Goal: Transaction & Acquisition: Purchase product/service

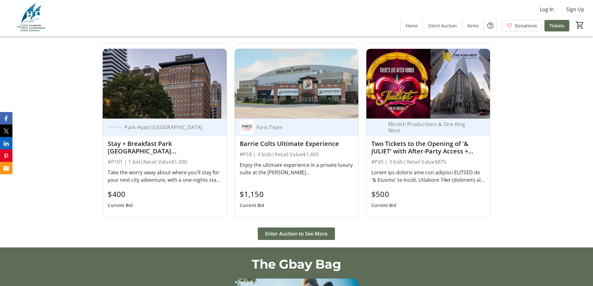
scroll to position [966, 0]
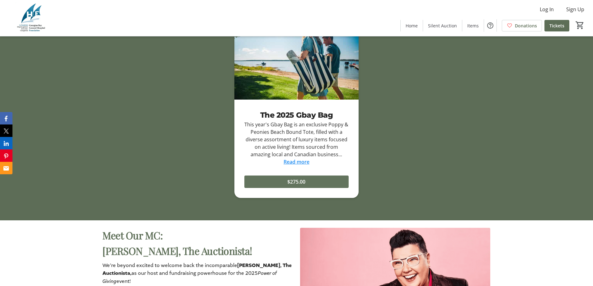
click at [292, 181] on span "$275.00" at bounding box center [297, 181] width 18 height 7
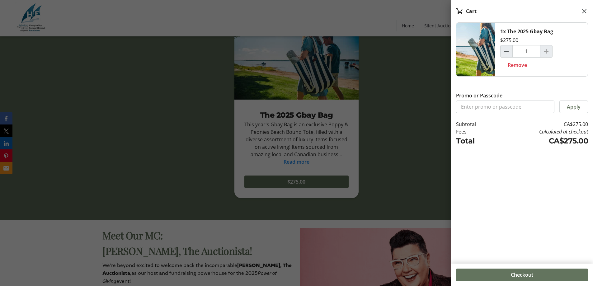
click at [523, 275] on span "Checkout" at bounding box center [522, 274] width 22 height 7
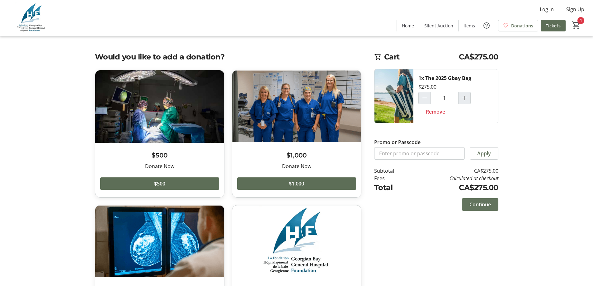
click at [488, 202] on span "Continue" at bounding box center [480, 204] width 21 height 7
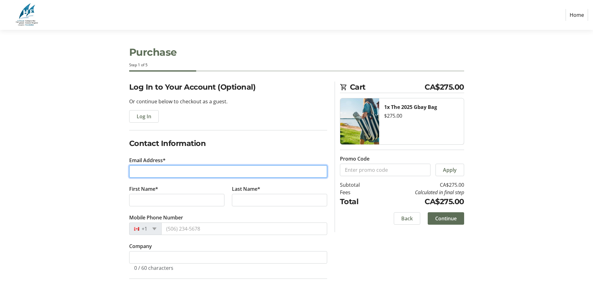
click at [154, 171] on input "Email Address*" at bounding box center [228, 171] width 198 height 12
type input "macmillan7277@hotmail.com"
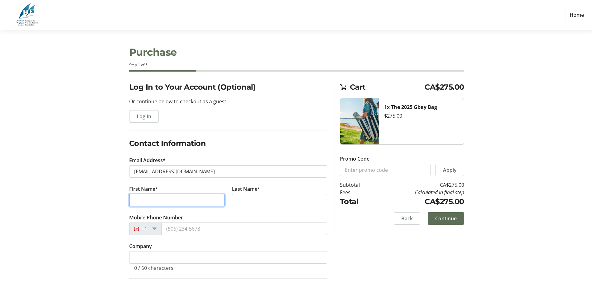
type input "Greg"
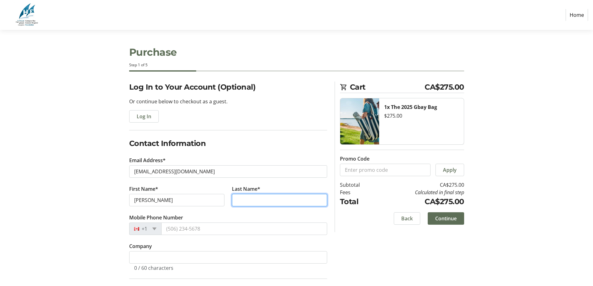
type input "MacMillan"
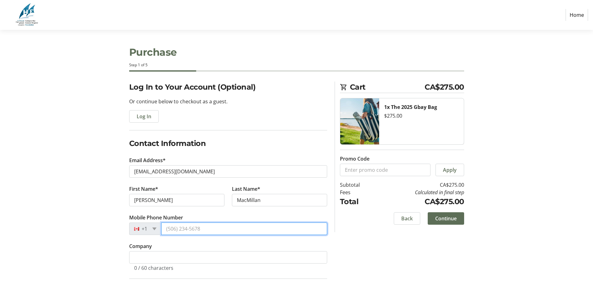
type input "(705) 791-8466"
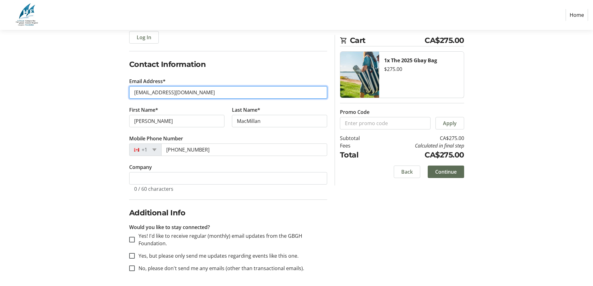
scroll to position [80, 0]
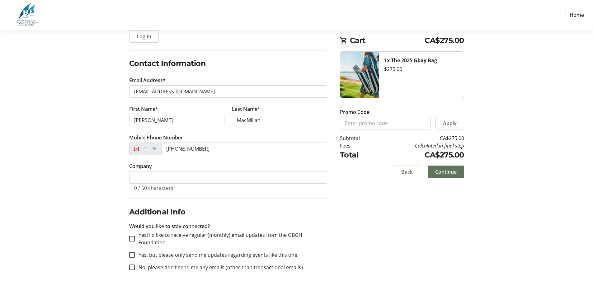
click at [453, 169] on span "Continue" at bounding box center [445, 171] width 21 height 7
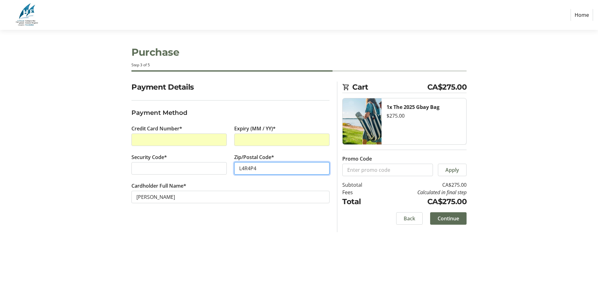
type input "L4R4P4"
click at [452, 220] on span "Continue" at bounding box center [448, 218] width 21 height 7
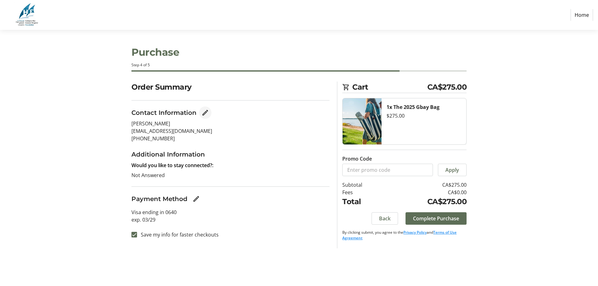
click at [207, 112] on mat-icon "Edit Contact Information" at bounding box center [205, 112] width 7 height 7
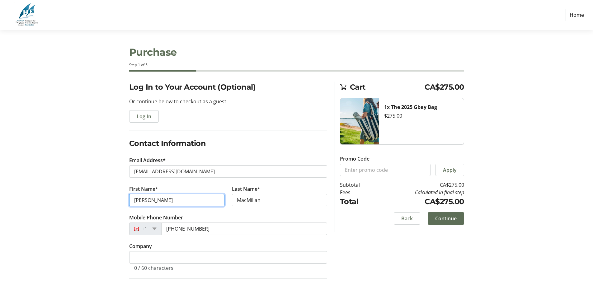
click at [153, 200] on input "Greg" at bounding box center [176, 200] width 95 height 12
drag, startPoint x: 159, startPoint y: 200, endPoint x: 124, endPoint y: 202, distance: 34.6
click at [124, 202] on div "Log In to Your Account (Optional) Or continue below to checkout as a guest. Log…" at bounding box center [296, 224] width 411 height 285
type input "j"
type input "Jackson"
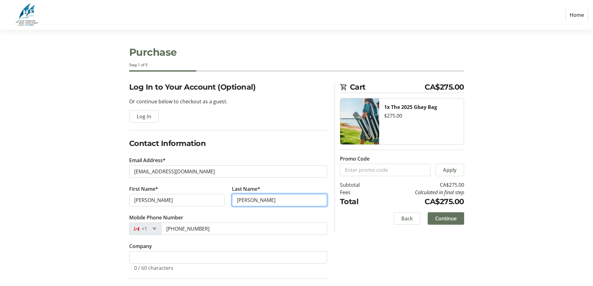
type input "MacCormack"
click at [448, 216] on span "Continue" at bounding box center [445, 218] width 21 height 7
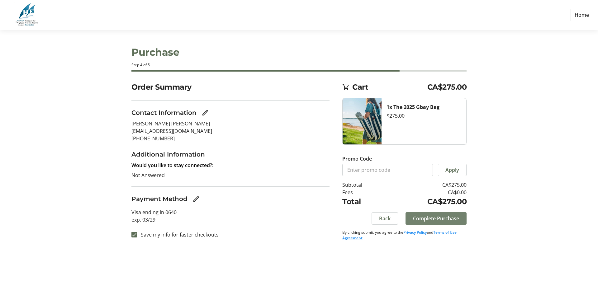
click at [448, 218] on span "Complete Purchase" at bounding box center [436, 218] width 46 height 7
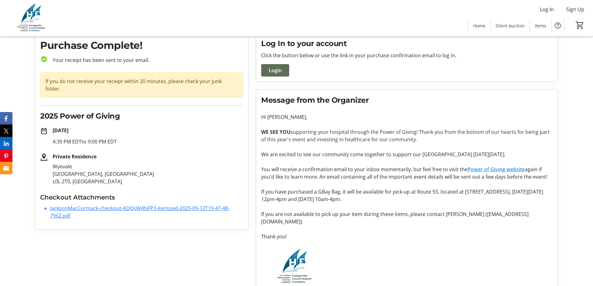
scroll to position [44, 0]
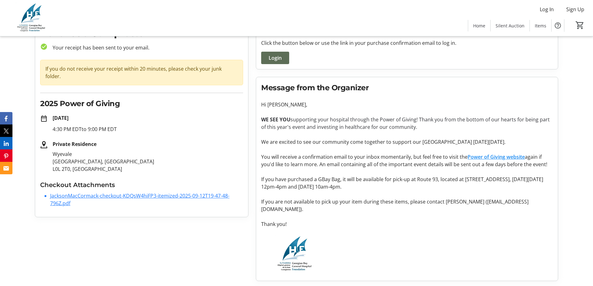
click at [179, 192] on link "JacksonMacCormack-checkout-KDQsW4hiFP3-itemized-2025-09-12T19-47-48-796Z.pdf" at bounding box center [139, 199] width 179 height 14
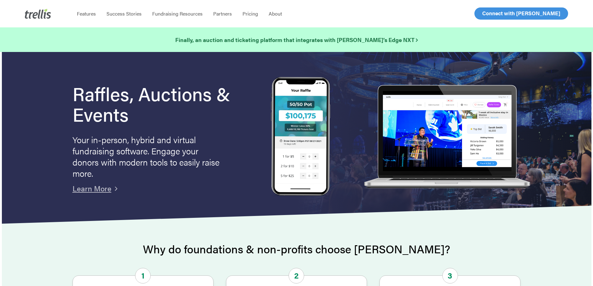
click at [488, 12] on span "Log In" at bounding box center [489, 13] width 15 height 7
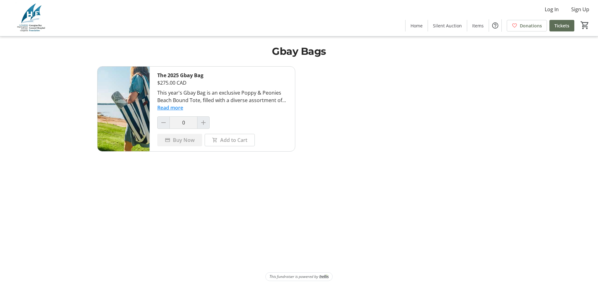
click at [204, 124] on div at bounding box center [203, 122] width 12 height 12
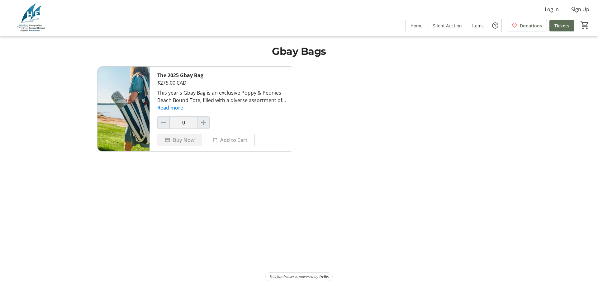
click at [204, 124] on div at bounding box center [203, 122] width 12 height 12
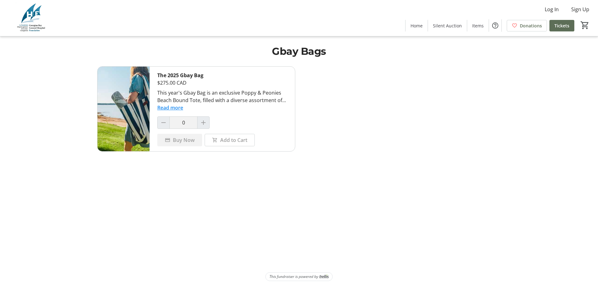
click at [204, 124] on div at bounding box center [203, 122] width 12 height 12
click at [164, 123] on div at bounding box center [163, 122] width 12 height 12
click at [216, 124] on div "The 2025 Gbay Bag $275.00 CAD This year's Gbay Bag is an exclusive Poppy & Peon…" at bounding box center [222, 109] width 145 height 85
click at [202, 125] on div at bounding box center [203, 122] width 12 height 12
click at [204, 123] on div at bounding box center [203, 122] width 12 height 12
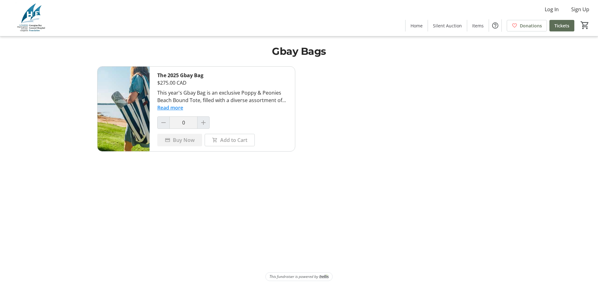
click at [269, 171] on div "The 2025 Gbay Bag $275.00 CAD This year's Gbay Bag is an exclusive Poppy & Peon…" at bounding box center [298, 166] width 411 height 201
